Goal: Information Seeking & Learning: Check status

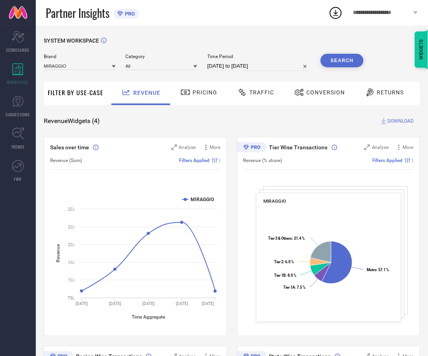
click at [249, 88] on div "Traffic" at bounding box center [256, 93] width 41 height 14
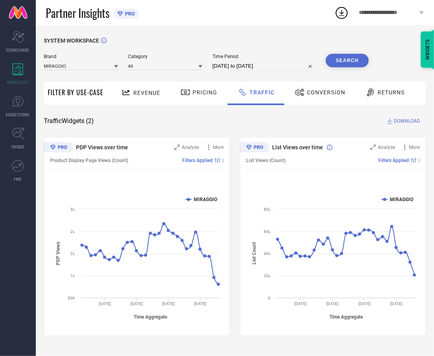
click at [135, 92] on span "Revenue" at bounding box center [146, 93] width 27 height 6
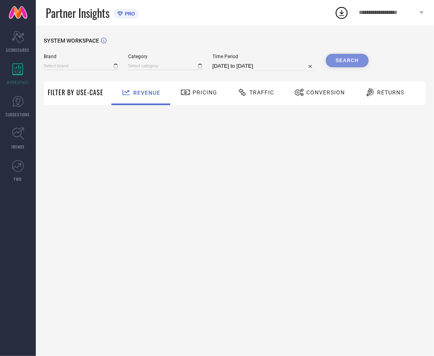
type input "MIRAGGIO"
type input "All"
